Goal: Task Accomplishment & Management: Complete application form

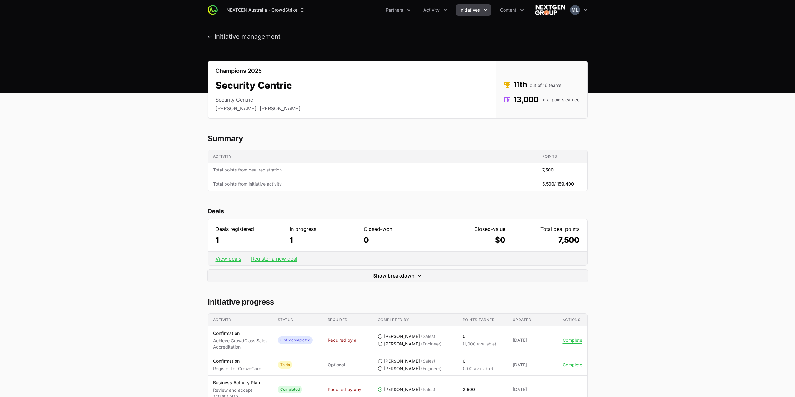
scroll to position [156, 0]
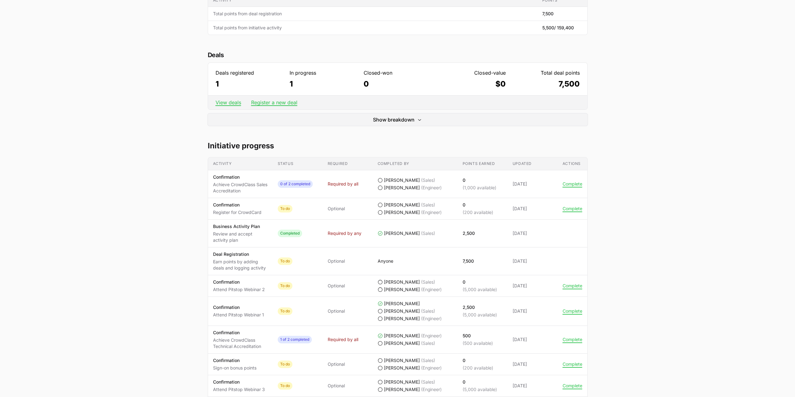
click at [652, 107] on main "Champions 2025 Security Centric Security Centric [PERSON_NAME], [PERSON_NAME] S…" at bounding box center [397, 290] width 795 height 773
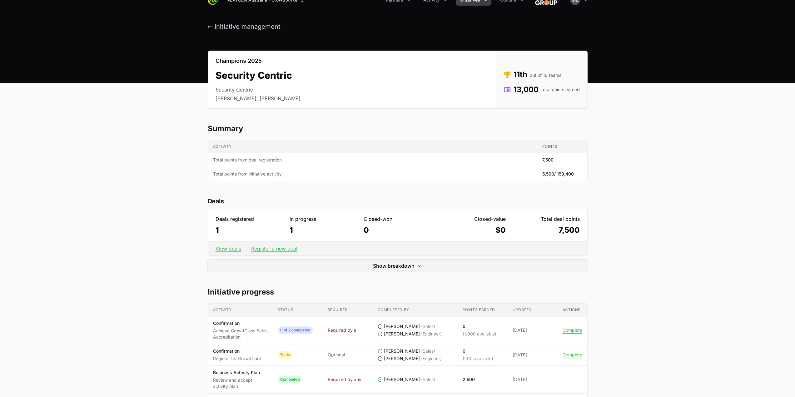
scroll to position [0, 0]
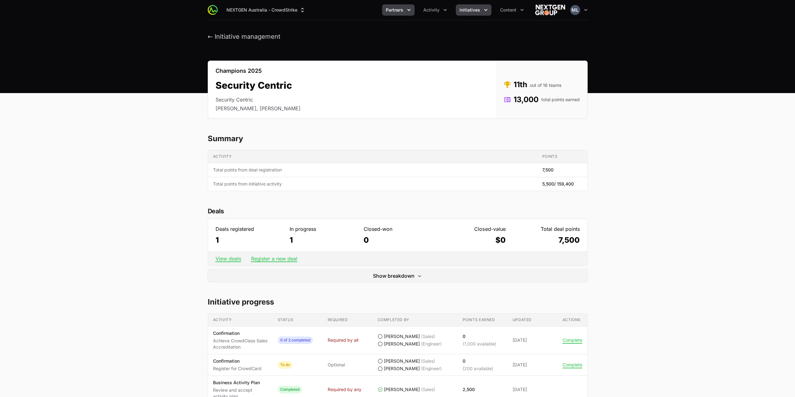
drag, startPoint x: 419, startPoint y: 6, endPoint x: 408, endPoint y: 8, distance: 11.5
click at [416, 6] on ul "Partners Activity Initiatives Content" at bounding box center [455, 9] width 146 height 11
click at [407, 8] on icon "Partners menu" at bounding box center [409, 10] width 6 height 6
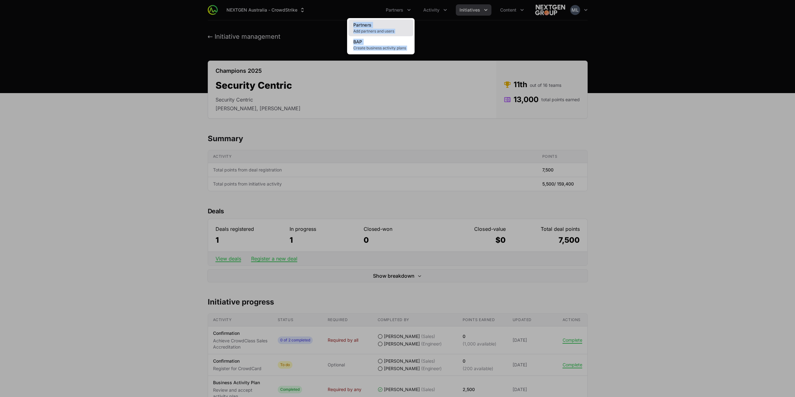
click at [371, 29] on span "Add partners and users" at bounding box center [380, 31] width 55 height 5
click at [660, 124] on div "Partners menu" at bounding box center [397, 198] width 795 height 397
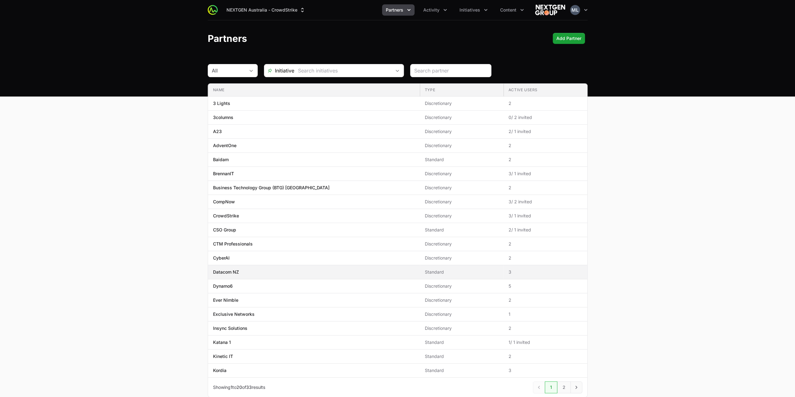
click at [237, 276] on td "Name Datacom NZ" at bounding box center [314, 272] width 212 height 14
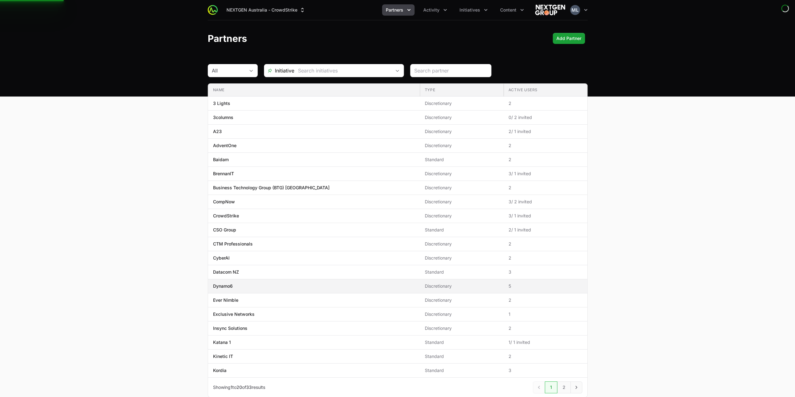
click at [232, 284] on p "Dynamo6" at bounding box center [223, 286] width 20 height 6
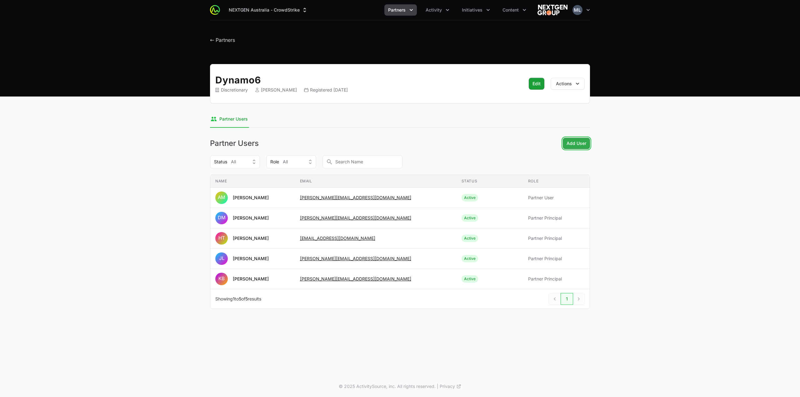
click at [574, 141] on span "Add User" at bounding box center [576, 143] width 20 height 7
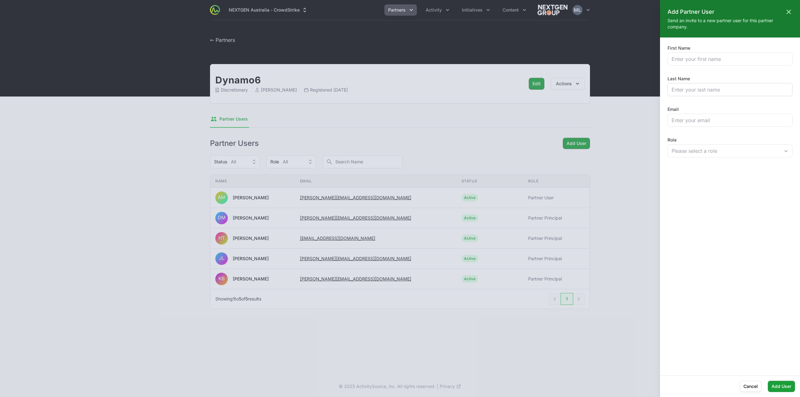
click at [730, 95] on div at bounding box center [729, 89] width 125 height 13
click at [713, 48] on div "First Name" at bounding box center [729, 55] width 125 height 21
click at [711, 55] on div at bounding box center [729, 58] width 125 height 13
drag, startPoint x: 710, startPoint y: 58, endPoint x: 703, endPoint y: 60, distance: 7.3
click at [710, 58] on input "First Name" at bounding box center [729, 58] width 117 height 7
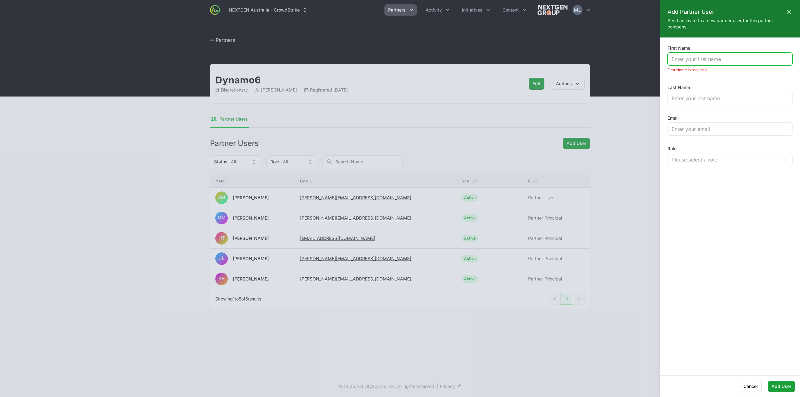
paste input "[PERSON_NAME]"
type input "[PERSON_NAME]"
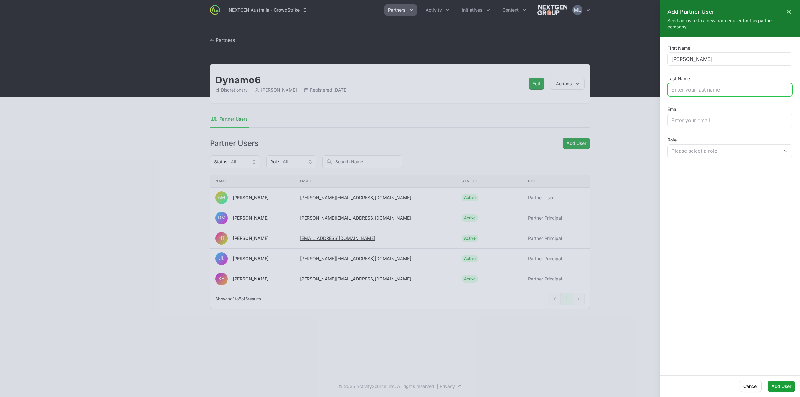
click at [709, 86] on input "Last Name" at bounding box center [729, 89] width 117 height 7
paste input "[PERSON_NAME]"
type input "[PERSON_NAME]"
click at [709, 123] on input "Email" at bounding box center [729, 120] width 117 height 7
paste input "[PERSON_NAME][EMAIL_ADDRESS][DOMAIN_NAME]"
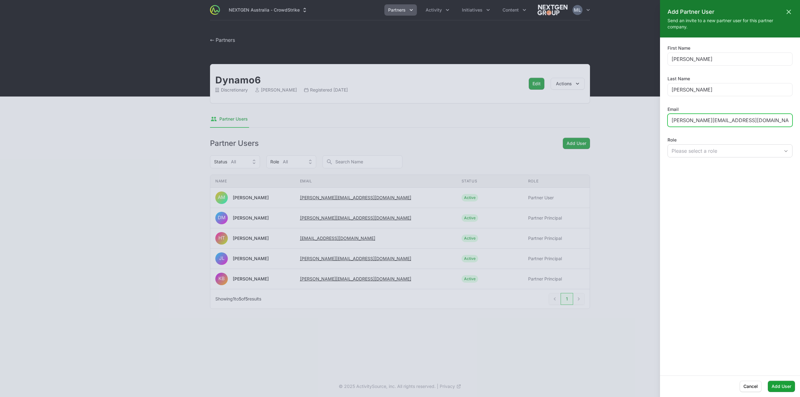
type input "[PERSON_NAME][EMAIL_ADDRESS][DOMAIN_NAME]"
click at [713, 145] on button "Please select a role" at bounding box center [730, 151] width 124 height 12
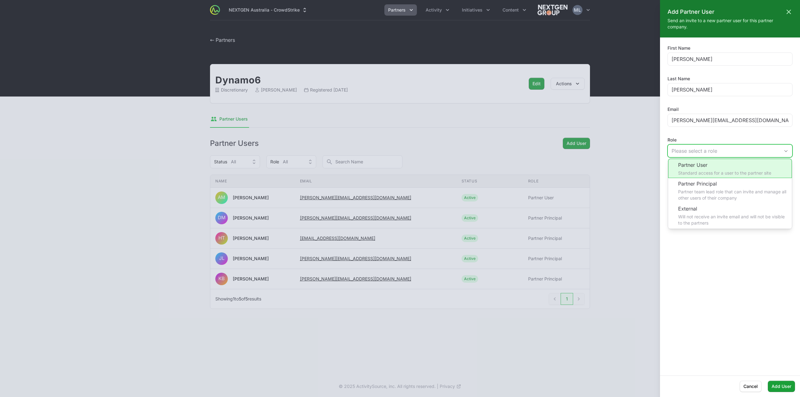
click at [702, 169] on li "Partner User Standard access for a user to the partner site" at bounding box center [730, 168] width 124 height 19
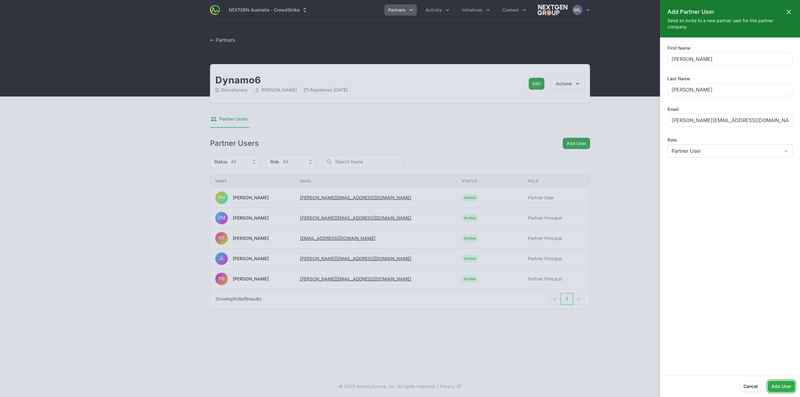
click at [779, 387] on span "Add User" at bounding box center [781, 386] width 20 height 7
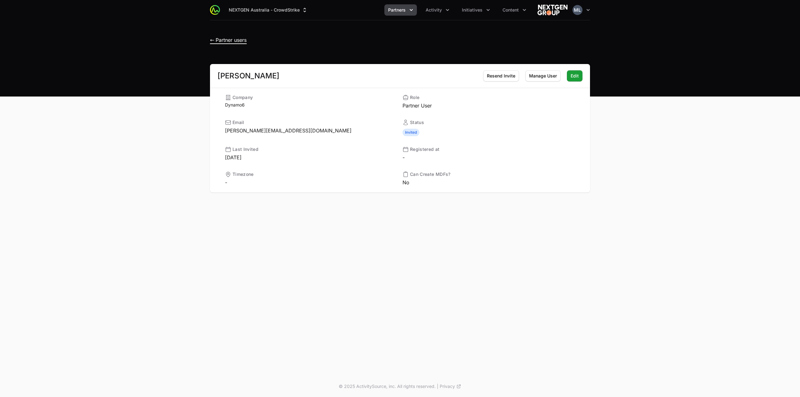
click at [221, 41] on span "← Partner users" at bounding box center [228, 40] width 37 height 6
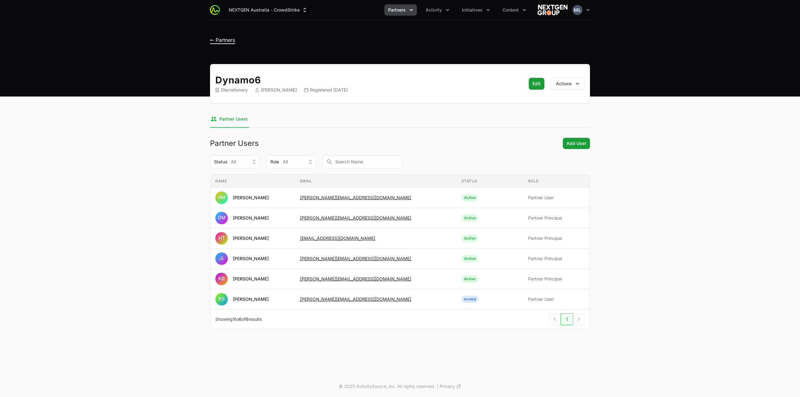
click at [226, 37] on span "← Partners" at bounding box center [222, 40] width 25 height 6
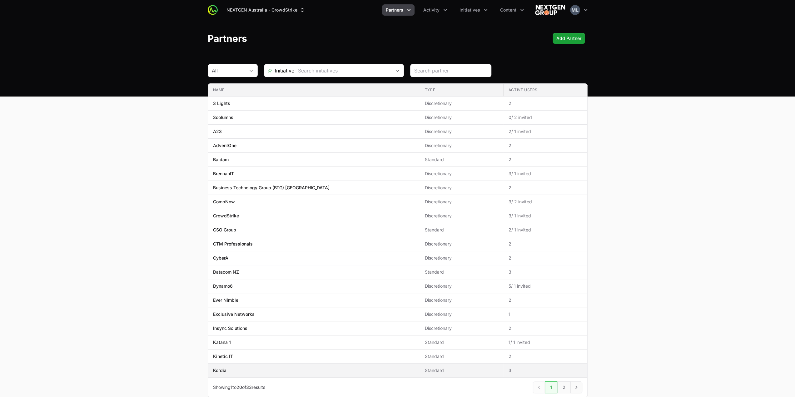
click at [227, 367] on span "Kordia" at bounding box center [314, 370] width 202 height 6
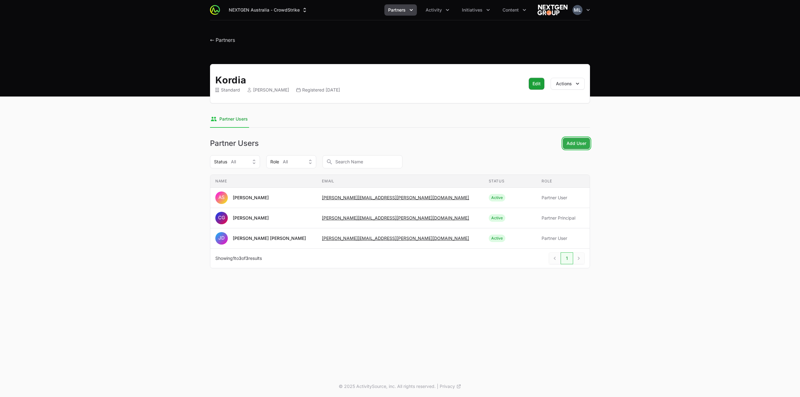
click at [568, 145] on span "Add User" at bounding box center [576, 143] width 20 height 7
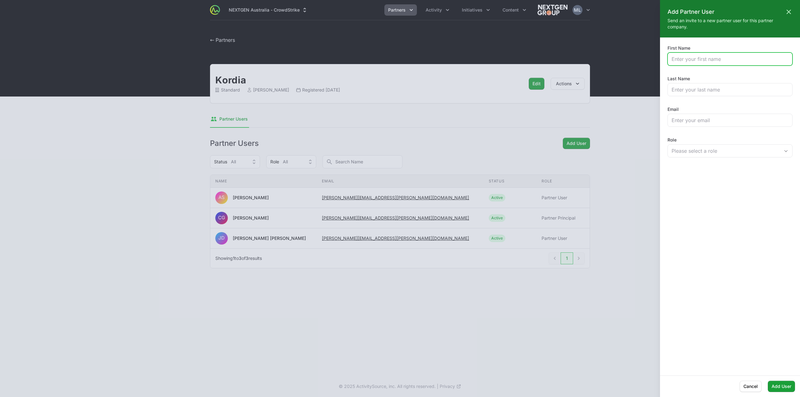
click at [700, 60] on input "First Name" at bounding box center [729, 58] width 117 height 7
paste input "[PERSON_NAME]"
type input "[PERSON_NAME]"
click at [701, 91] on input "Last Name" at bounding box center [729, 89] width 117 height 7
paste input "[PERSON_NAME]"
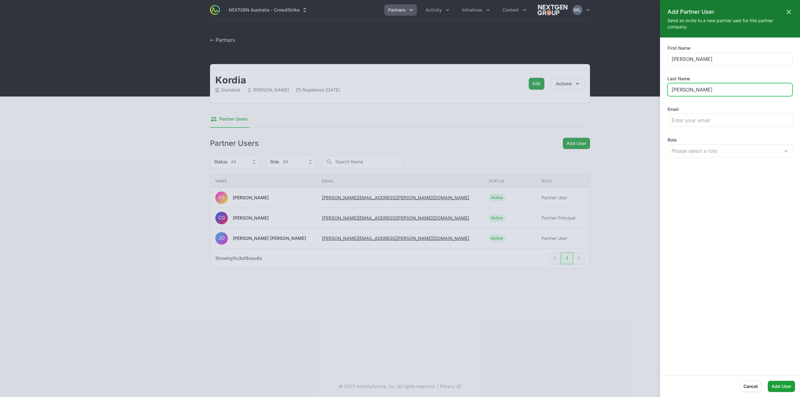
type input "[PERSON_NAME]"
click at [696, 110] on div "Email" at bounding box center [729, 116] width 125 height 21
click at [694, 121] on input "Email" at bounding box center [729, 120] width 117 height 7
paste input "[EMAIL_ADDRESS][PERSON_NAME][DOMAIN_NAME]"
type input "[EMAIL_ADDRESS][PERSON_NAME][DOMAIN_NAME]"
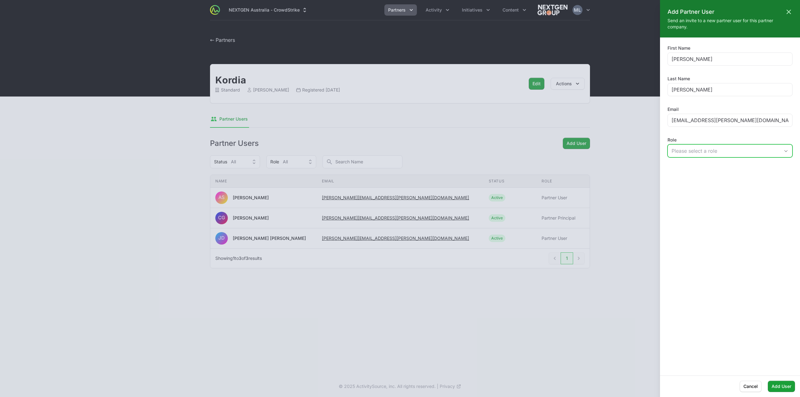
click at [714, 151] on div "Please select a role" at bounding box center [725, 150] width 108 height 7
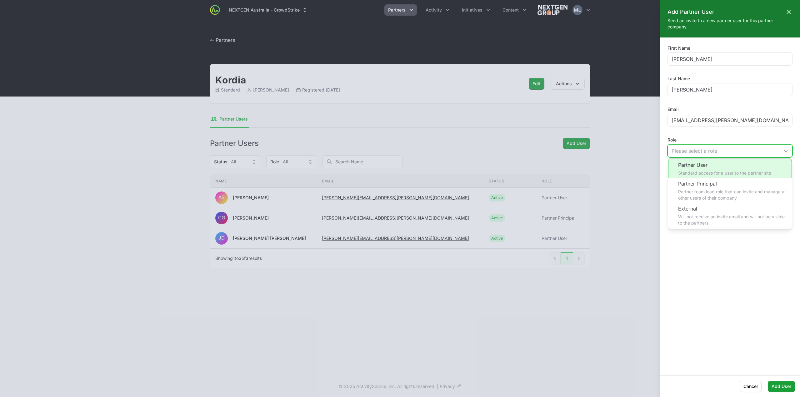
click at [706, 167] on li "Partner User Standard access for a user to the partner site" at bounding box center [730, 168] width 124 height 19
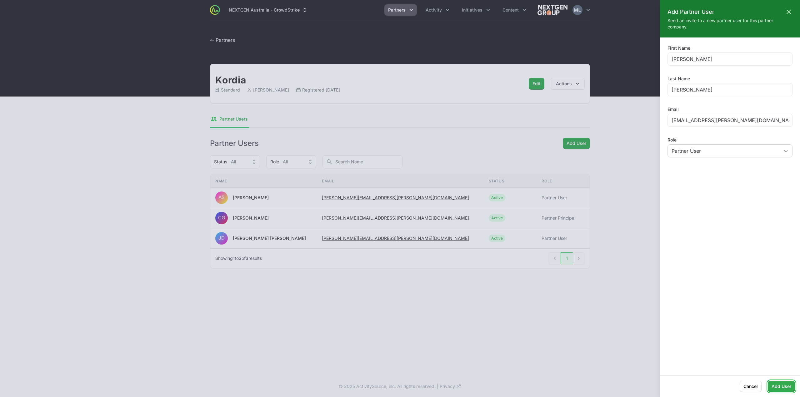
click at [781, 383] on span "Add User" at bounding box center [781, 386] width 20 height 7
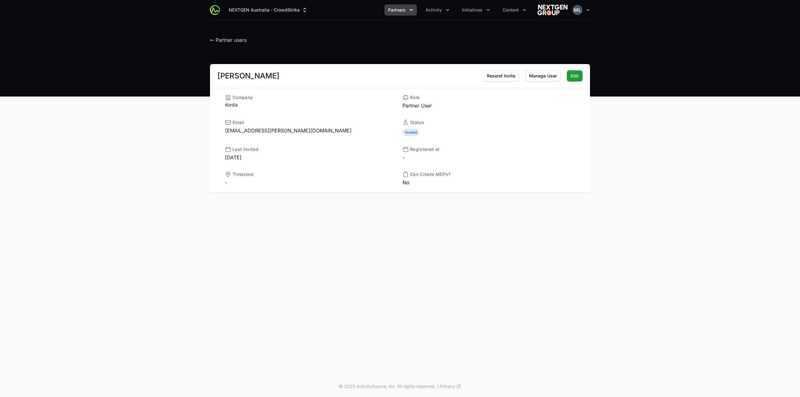
click at [213, 32] on header "← Partner users" at bounding box center [400, 38] width 800 height 36
click at [209, 44] on div "← Partner users" at bounding box center [400, 38] width 400 height 11
click at [214, 41] on span "← Partner users" at bounding box center [228, 40] width 37 height 6
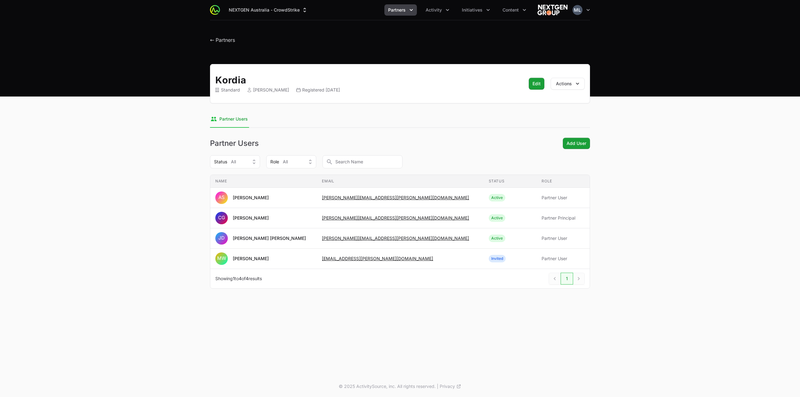
click at [225, 47] on header "← Partners" at bounding box center [400, 38] width 800 height 36
click at [224, 43] on span "← Partners" at bounding box center [222, 40] width 25 height 6
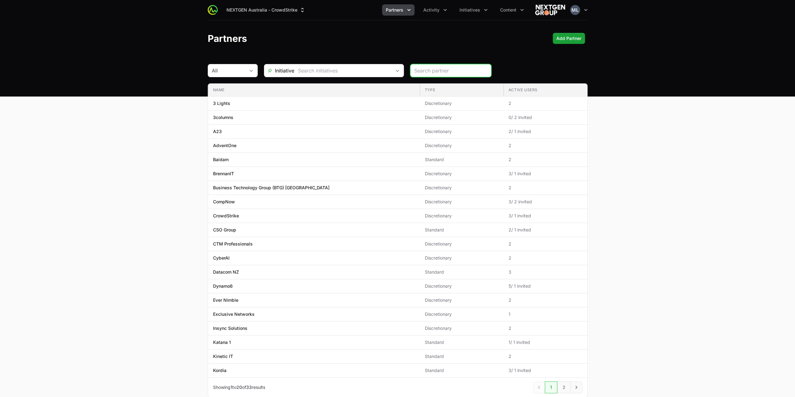
click at [408, 10] on icon "Partners menu" at bounding box center [409, 10] width 6 height 6
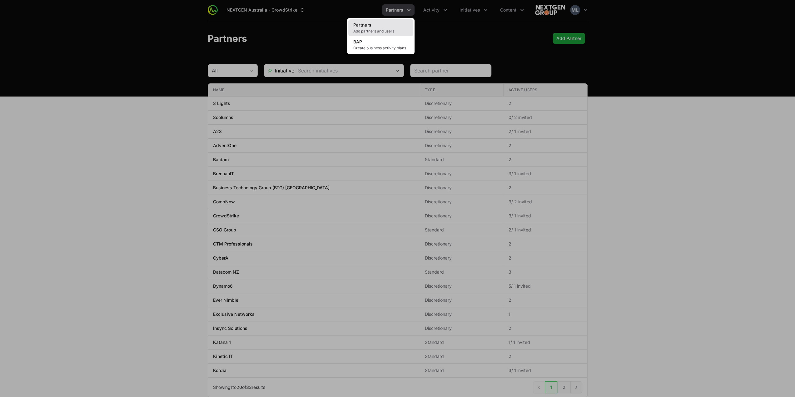
click at [372, 27] on link "Partners Add partners and users" at bounding box center [380, 27] width 65 height 17
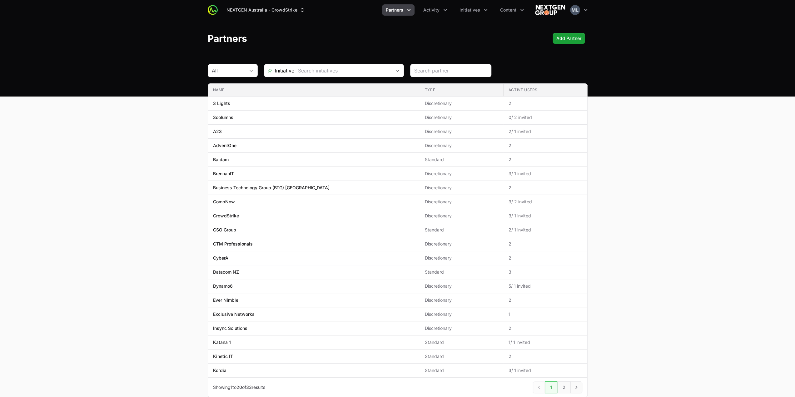
click at [346, 56] on header "Partners Add Partner" at bounding box center [397, 38] width 795 height 36
click at [344, 67] on input "text" at bounding box center [342, 70] width 97 height 12
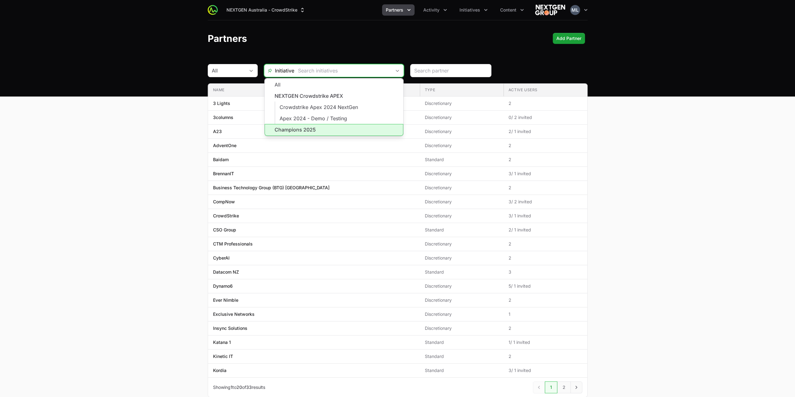
click at [295, 132] on li "Champions 2025" at bounding box center [334, 130] width 139 height 12
type input "Champions 2025"
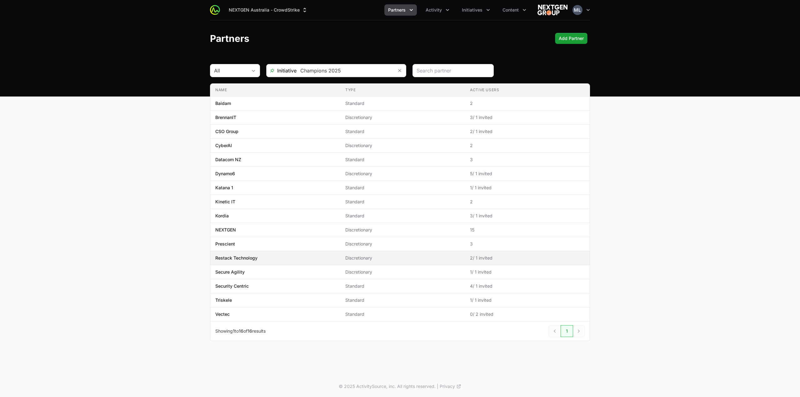
click at [243, 251] on td "Name Restack Technology" at bounding box center [275, 258] width 130 height 14
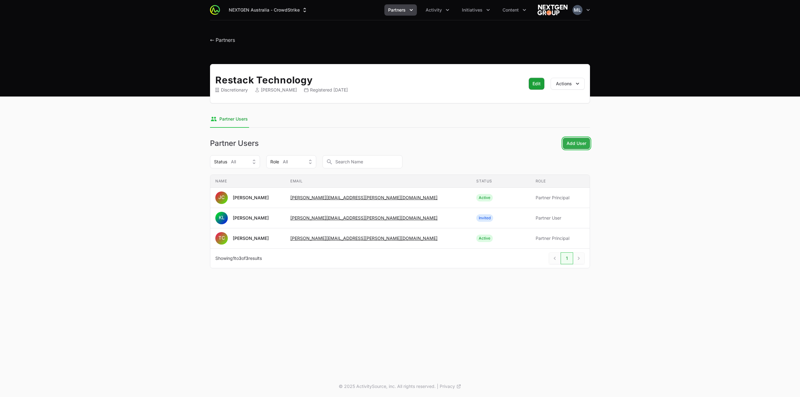
click at [570, 144] on span "Add User" at bounding box center [576, 143] width 20 height 7
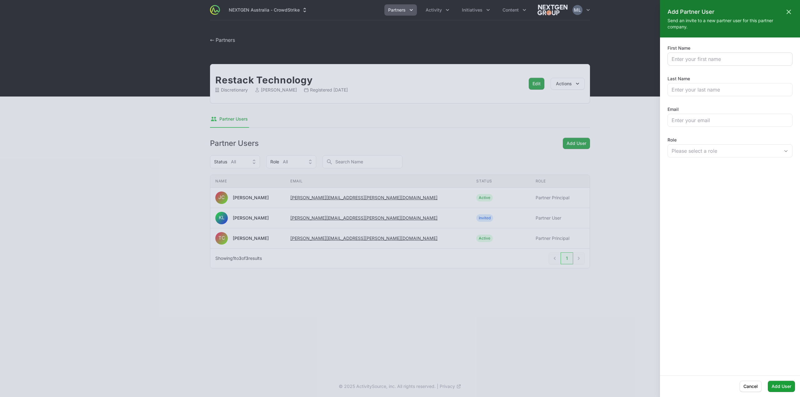
click at [720, 55] on div at bounding box center [729, 58] width 125 height 13
click at [720, 56] on input "First Name" at bounding box center [729, 58] width 117 height 7
paste input "[PERSON_NAME]"
type input "[PERSON_NAME]"
drag, startPoint x: 682, startPoint y: 93, endPoint x: 683, endPoint y: 90, distance: 3.6
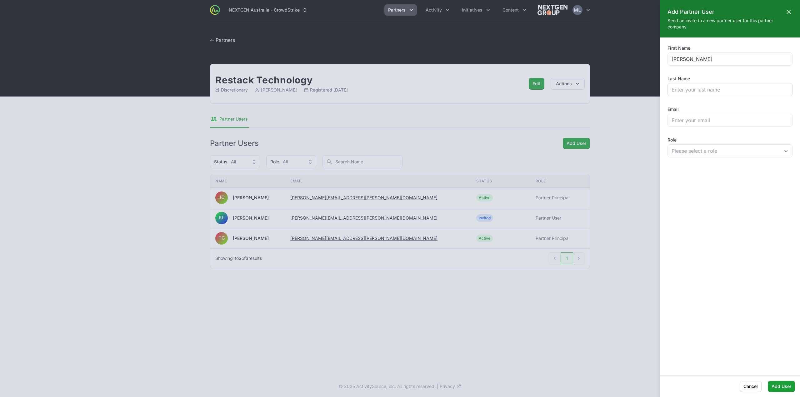
click at [682, 92] on div at bounding box center [729, 89] width 125 height 13
click at [683, 90] on input "Last Name" at bounding box center [729, 89] width 117 height 7
type input "[PERSON_NAME]"
click at [714, 117] on input "Email" at bounding box center [729, 120] width 117 height 7
paste input "[PERSON_NAME][EMAIL_ADDRESS][PERSON_NAME][DOMAIN_NAME]"
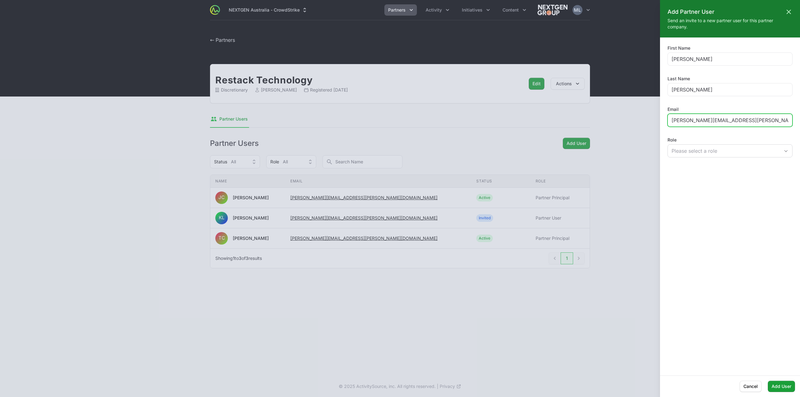
type input "[PERSON_NAME][EMAIL_ADDRESS][PERSON_NAME][DOMAIN_NAME]"
click at [685, 156] on button "Please select a role" at bounding box center [730, 151] width 124 height 12
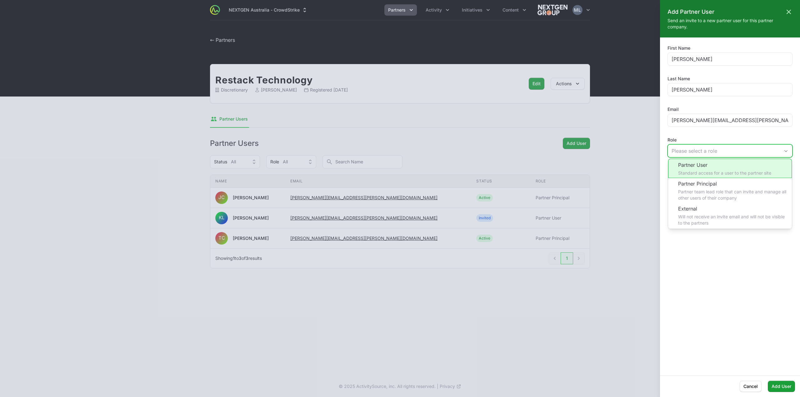
click at [686, 169] on li "Partner User Standard access for a user to the partner site" at bounding box center [730, 168] width 124 height 19
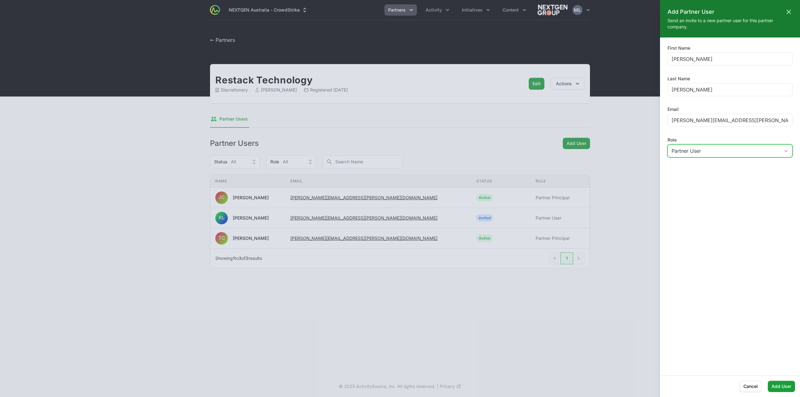
click at [744, 148] on div "Partner User" at bounding box center [725, 150] width 108 height 7
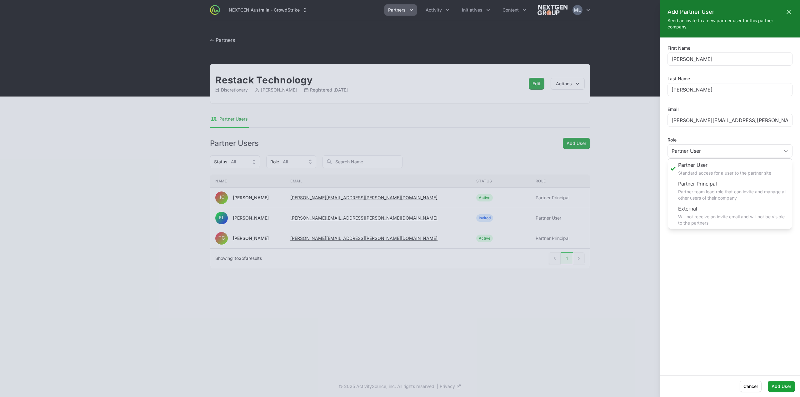
click at [737, 261] on div "First Name [PERSON_NAME] Last Name [PERSON_NAME] Email [PERSON_NAME][EMAIL_ADDR…" at bounding box center [730, 206] width 140 height 323
click at [776, 385] on span "Add User" at bounding box center [781, 386] width 20 height 7
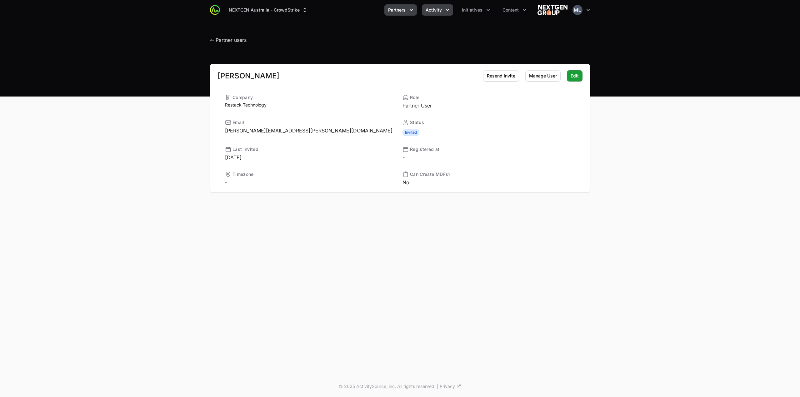
click at [444, 11] on button "Activity" at bounding box center [437, 9] width 31 height 11
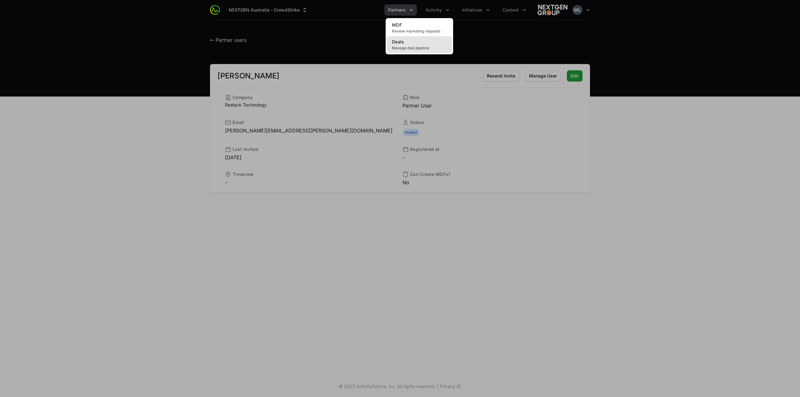
click at [409, 39] on link "Deals Manage deal pipeline" at bounding box center [419, 44] width 65 height 17
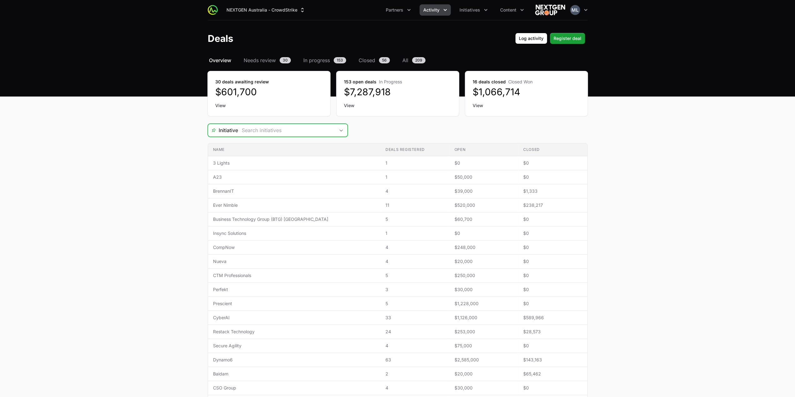
click at [284, 133] on input "Deals Filters" at bounding box center [286, 130] width 97 height 12
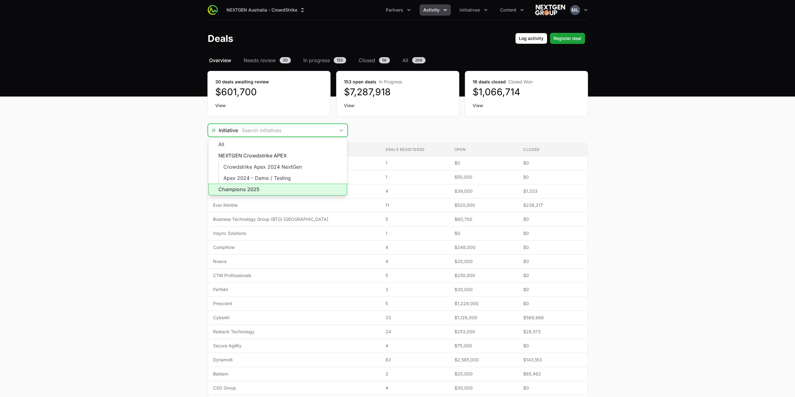
click at [236, 189] on li "Champions 2025" at bounding box center [277, 190] width 139 height 12
type input "Champions 2025"
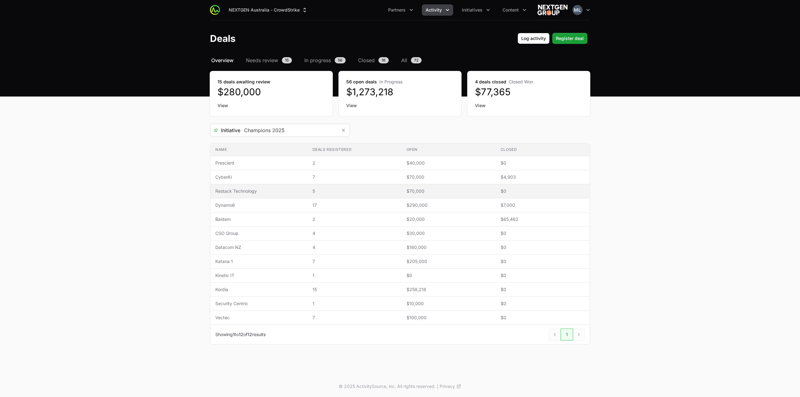
click at [235, 191] on span "Restack Technology" at bounding box center [258, 191] width 87 height 6
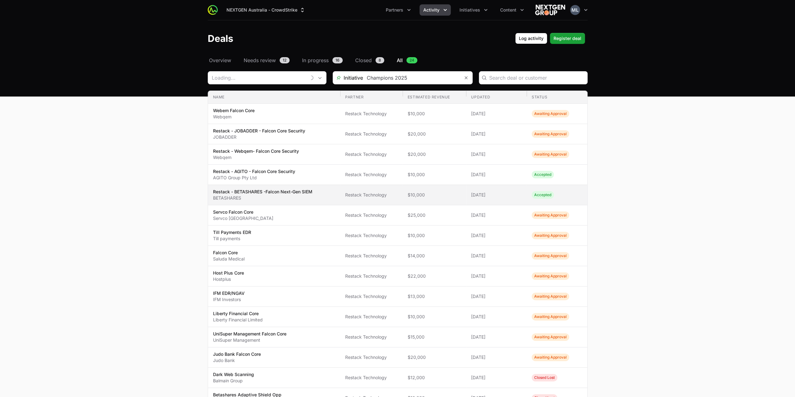
type input "Restack Technology"
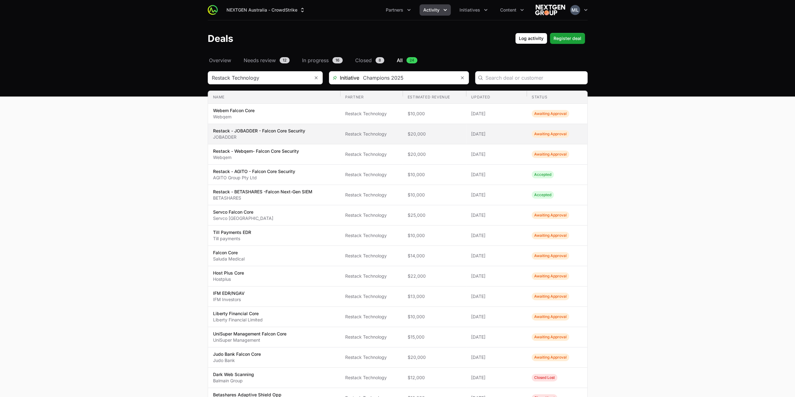
click at [261, 131] on p "Restack - JOBADDER - Falcon Core Security" at bounding box center [259, 131] width 92 height 6
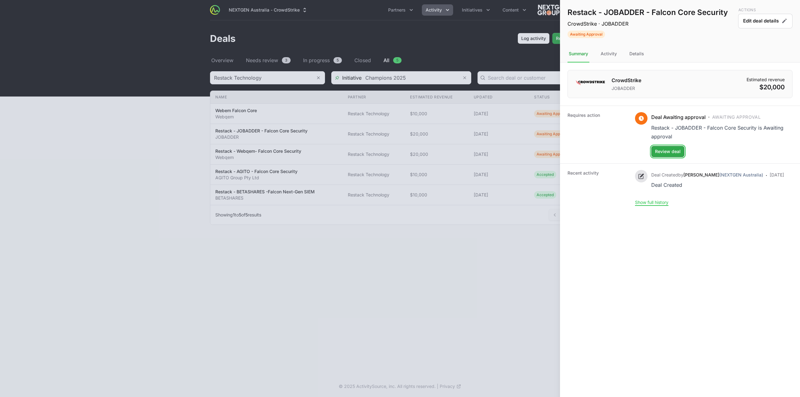
click at [671, 149] on span "Review deal" at bounding box center [668, 151] width 26 height 7
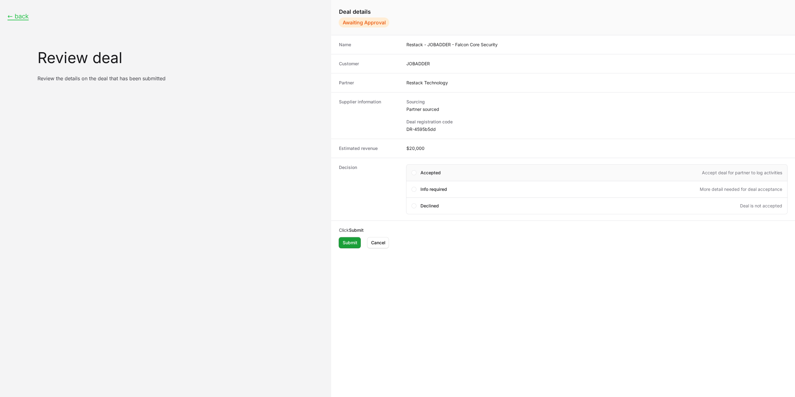
click at [417, 173] on div "Accepted Accept deal for partner to log activities" at bounding box center [597, 172] width 382 height 17
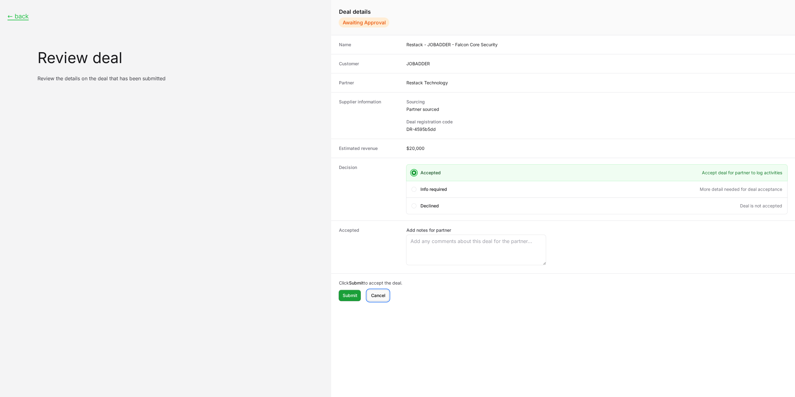
click at [375, 295] on span "Cancel" at bounding box center [378, 295] width 14 height 7
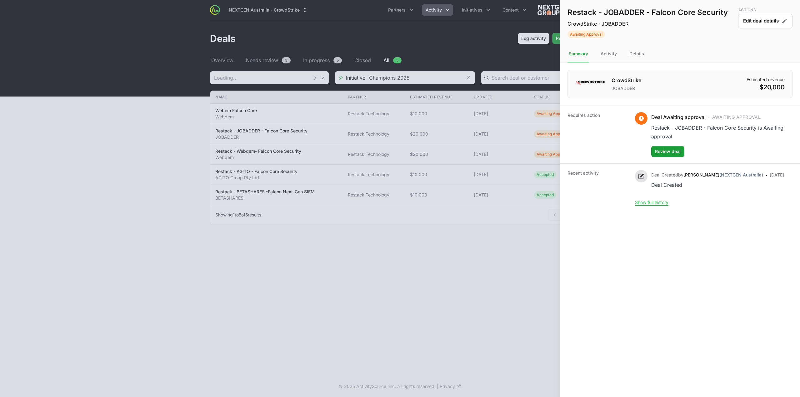
type input "Restack Technology"
click at [760, 22] on button "Edit deal details" at bounding box center [765, 21] width 54 height 15
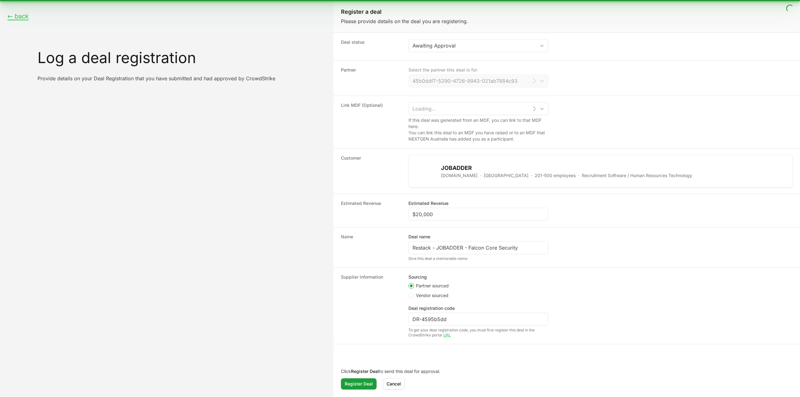
type input "Restack Technology"
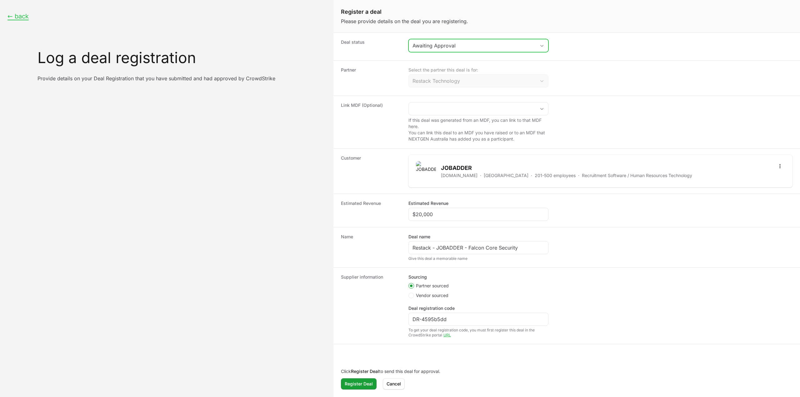
click at [442, 50] on button "Awaiting Approval" at bounding box center [478, 45] width 139 height 12
click at [437, 68] on li "Accepted" at bounding box center [478, 71] width 139 height 12
click at [384, 81] on dt "Partner" at bounding box center [371, 78] width 60 height 22
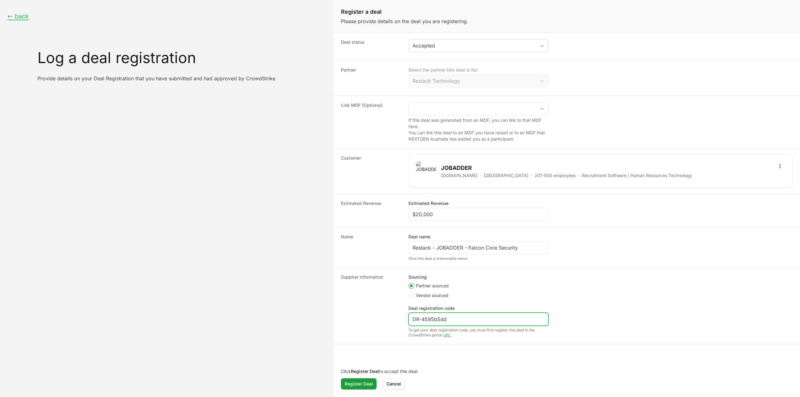
click at [426, 320] on input "DR-4595b5dd" at bounding box center [478, 319] width 132 height 7
click at [363, 385] on span "Register Deal" at bounding box center [359, 383] width 28 height 7
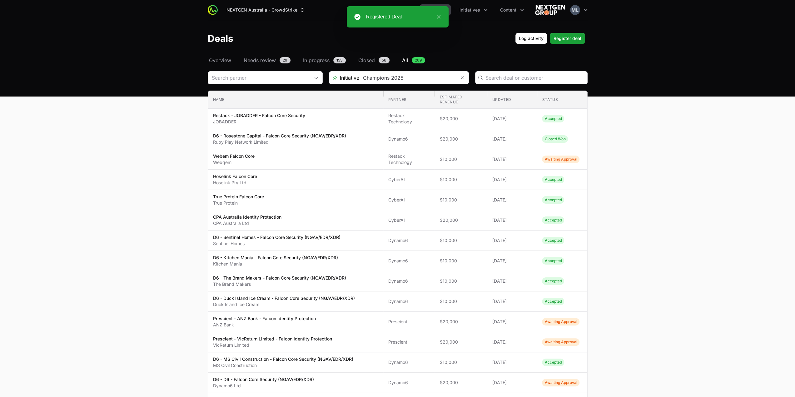
click at [181, 162] on main "Select a tab Overview Needs review In progress Closed All Overview Needs review…" at bounding box center [397, 357] width 795 height 601
